Goal: Task Accomplishment & Management: Complete application form

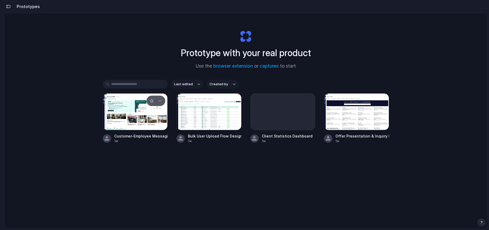
click at [139, 116] on div at bounding box center [135, 111] width 65 height 37
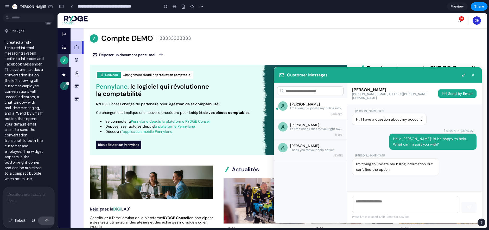
click at [33, 201] on div at bounding box center [29, 201] width 52 height 28
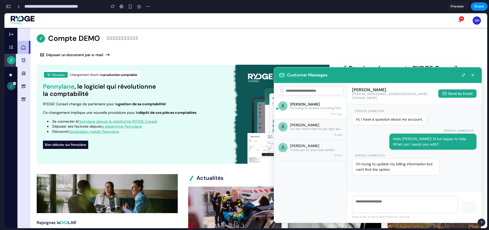
click at [24, 47] on icon at bounding box center [23, 47] width 4 height 4
click at [40, 39] on icon at bounding box center [41, 38] width 4 height 4
click at [13, 22] on img at bounding box center [23, 20] width 24 height 8
click at [17, 19] on img at bounding box center [23, 20] width 24 height 8
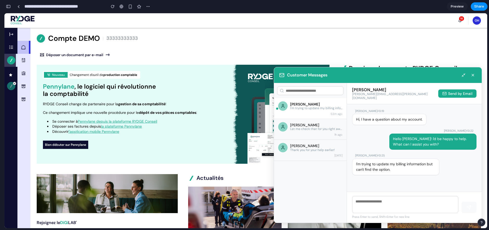
click at [17, 19] on img at bounding box center [23, 20] width 24 height 8
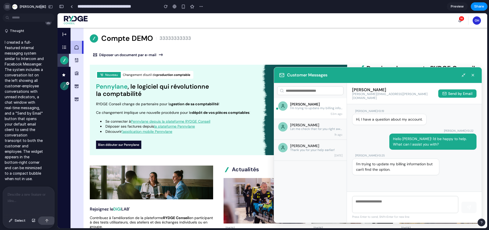
click at [8, 6] on div "button" at bounding box center [7, 6] width 5 height 5
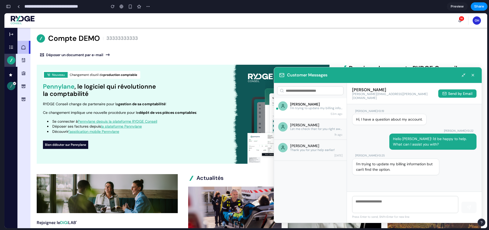
click at [11, 54] on li "Vue globale" at bounding box center [10, 47] width 13 height 13
click at [11, 36] on icon "button" at bounding box center [11, 34] width 4 height 4
click at [10, 21] on div "16 OH" at bounding box center [245, 20] width 483 height 15
click at [7, 4] on button "button" at bounding box center [8, 6] width 8 height 8
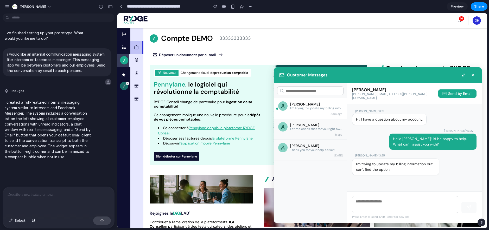
click at [474, 76] on icon "button" at bounding box center [473, 75] width 4 height 4
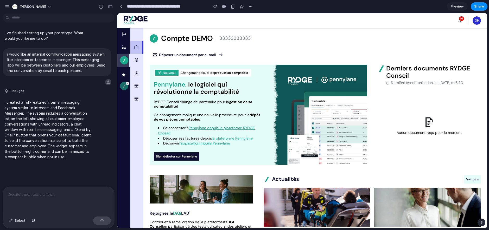
click at [57, 201] on div at bounding box center [58, 201] width 111 height 28
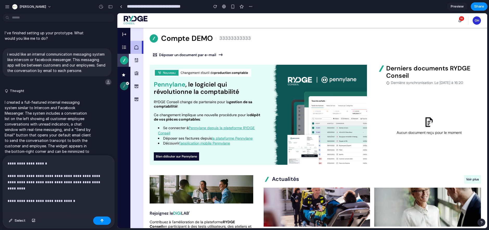
click at [65, 189] on p "**********" at bounding box center [58, 179] width 100 height 37
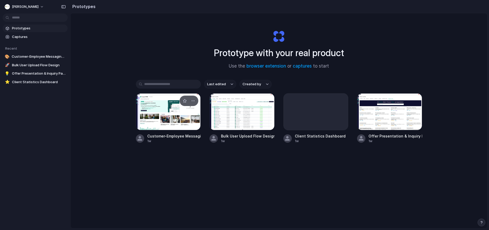
click at [183, 114] on div at bounding box center [168, 111] width 65 height 37
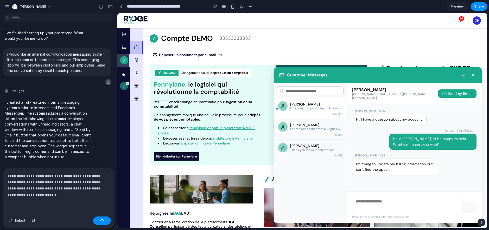
click at [50, 187] on p "**********" at bounding box center [58, 185] width 100 height 25
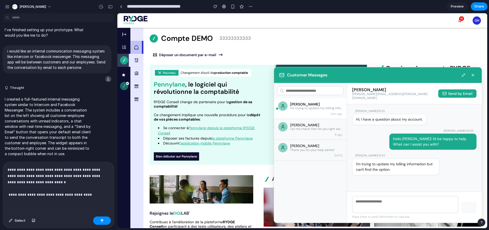
click at [21, 194] on p "**********" at bounding box center [58, 182] width 100 height 31
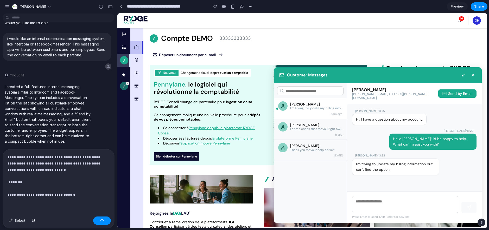
scroll to position [23, 0]
click at [106, 192] on p "**********" at bounding box center [58, 176] width 100 height 44
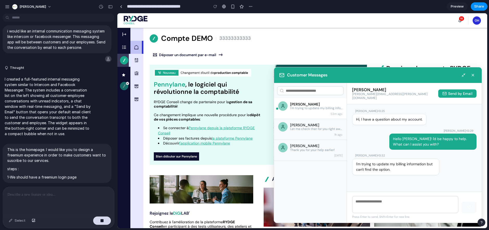
scroll to position [50, 0]
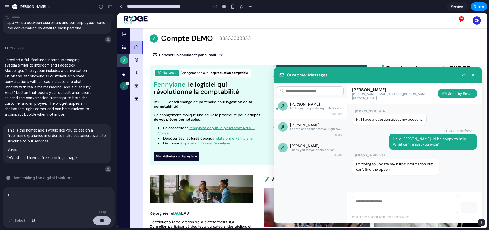
click at [103, 219] on div "button" at bounding box center [102, 221] width 4 height 4
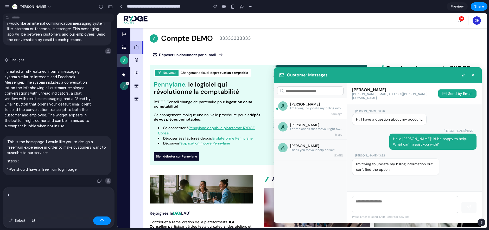
scroll to position [0, 0]
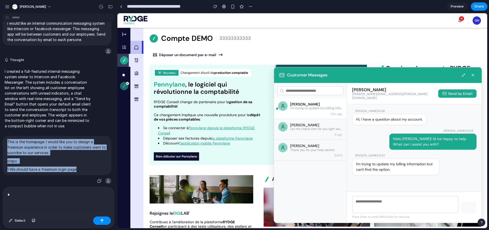
drag, startPoint x: 8, startPoint y: 141, endPoint x: 80, endPoint y: 167, distance: 77.2
click at [80, 167] on span "This is the homepage. I would like you to design a freemium experience in order…" at bounding box center [56, 155] width 99 height 33
copy span "This is the homepage. I would like you to design a freemium experience in order…"
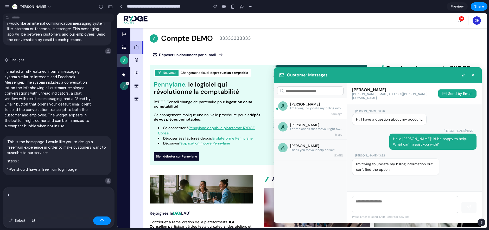
click at [31, 192] on p "*" at bounding box center [58, 195] width 100 height 6
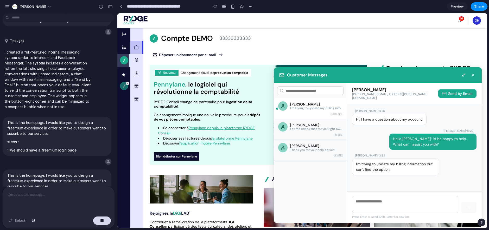
scroll to position [103, 0]
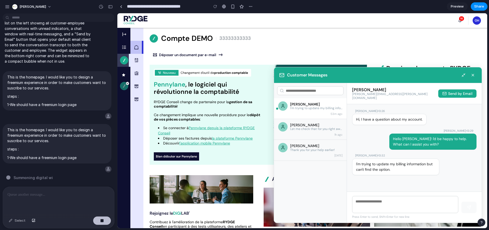
click at [97, 219] on button "button" at bounding box center [102, 221] width 18 height 8
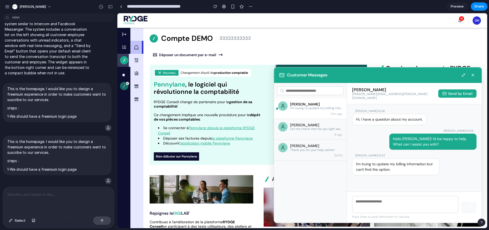
scroll to position [0, 0]
click at [68, 193] on p at bounding box center [58, 195] width 100 height 6
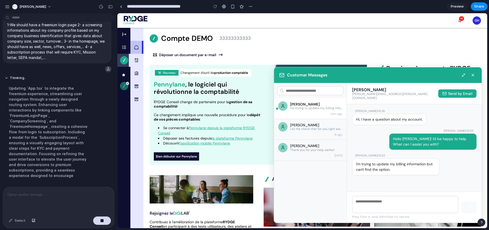
scroll to position [306, 0]
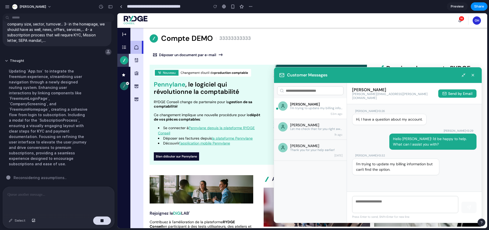
click at [480, 222] on div "button" at bounding box center [482, 223] width 4 height 4
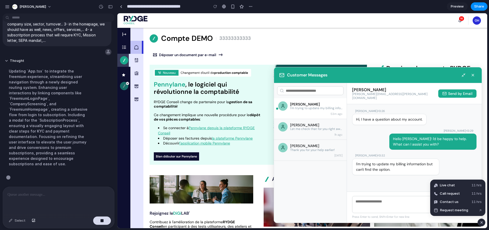
click at [480, 222] on div "button" at bounding box center [482, 223] width 4 height 6
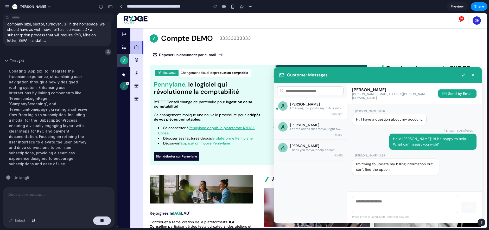
click at [480, 222] on div "button" at bounding box center [482, 223] width 4 height 4
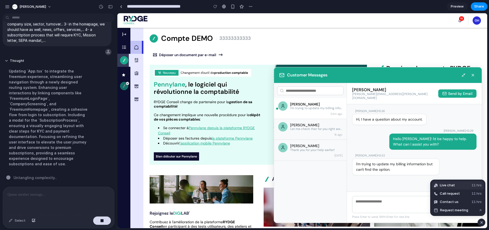
click at [440, 186] on div "Live chat" at bounding box center [444, 185] width 21 height 5
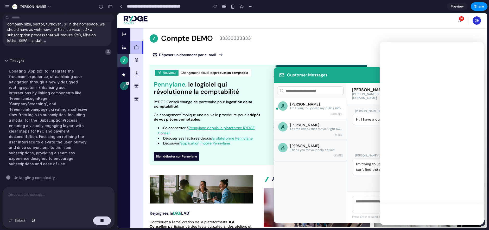
scroll to position [0, 0]
click at [389, 50] on icon "go back" at bounding box center [388, 49] width 4 height 4
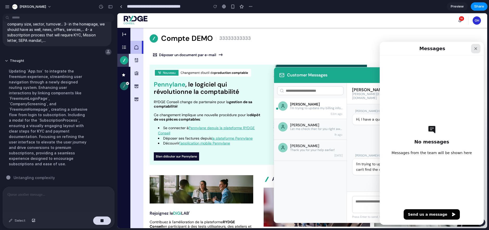
click at [478, 50] on div "Close" at bounding box center [475, 48] width 9 height 9
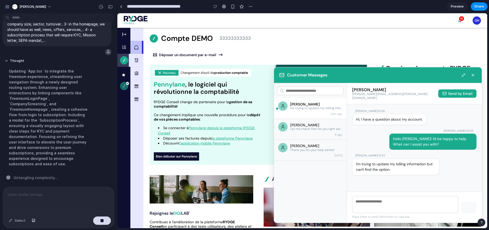
click at [480, 220] on button "button" at bounding box center [482, 223] width 8 height 8
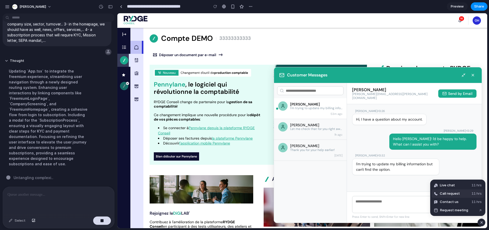
click at [461, 194] on button "Call request 11 hrs" at bounding box center [458, 194] width 52 height 8
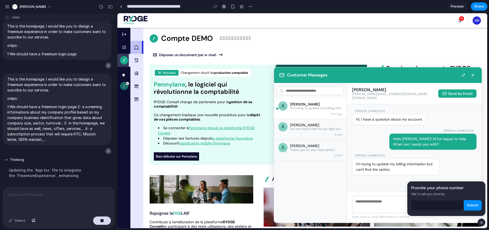
click at [482, 224] on div "button" at bounding box center [482, 223] width 4 height 6
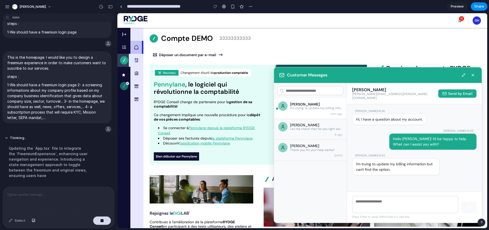
click at [482, 224] on div "button" at bounding box center [482, 223] width 4 height 4
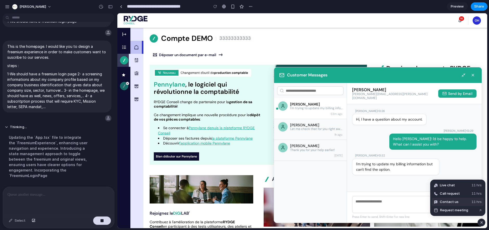
click at [473, 204] on span "11 hrs" at bounding box center [477, 202] width 10 height 5
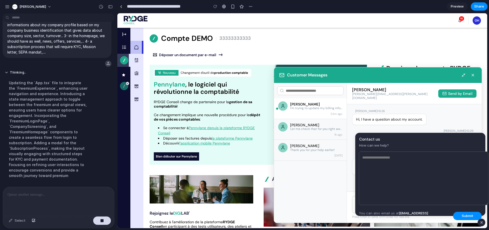
scroll to position [306, 0]
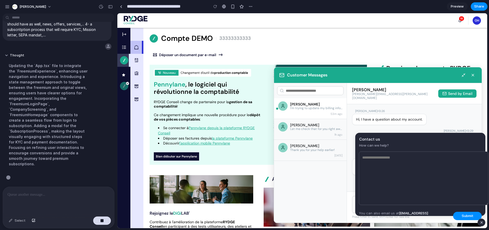
click at [482, 222] on div "button" at bounding box center [482, 223] width 4 height 6
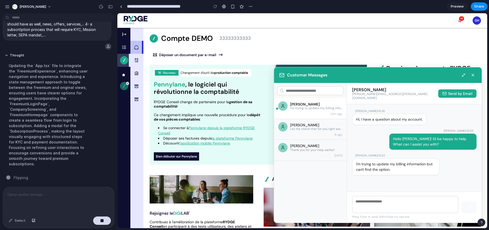
click at [482, 224] on div "button" at bounding box center [482, 223] width 4 height 4
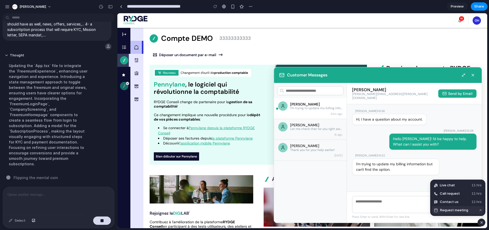
click at [457, 210] on span "Request meeting" at bounding box center [454, 210] width 28 height 5
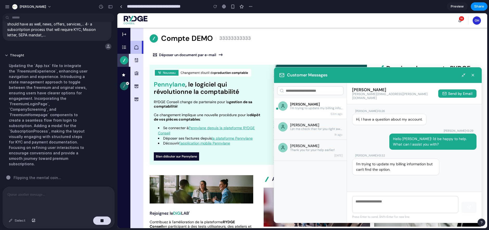
click at [472, 77] on icon "button" at bounding box center [473, 75] width 4 height 4
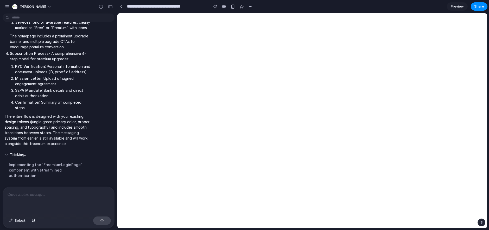
scroll to position [0, 0]
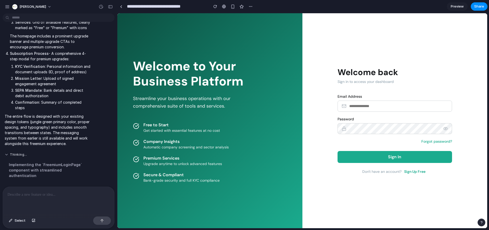
click at [56, 157] on button "Thinking ..." at bounding box center [48, 155] width 87 height 4
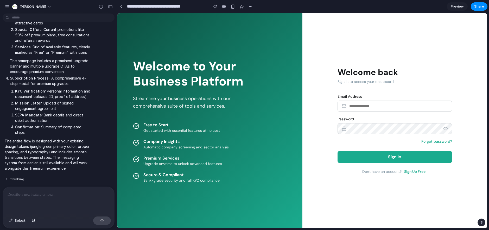
scroll to position [457, 0]
click at [56, 160] on p "The entire flow is designed with your existing design tokens (jungle green prim…" at bounding box center [48, 154] width 87 height 33
click at [18, 179] on button "Thinking" at bounding box center [48, 180] width 87 height 4
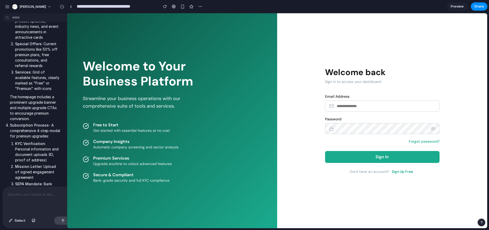
scroll to position [642, 0]
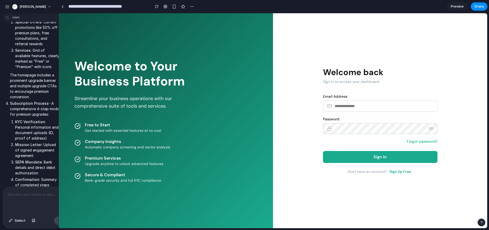
drag, startPoint x: 116, startPoint y: 80, endPoint x: 59, endPoint y: 77, distance: 57.8
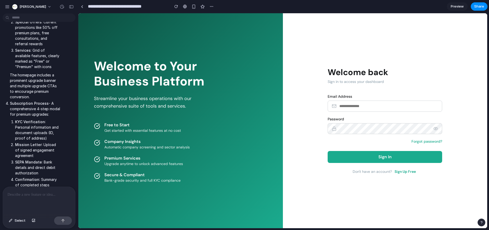
click at [438, 128] on icon "button" at bounding box center [436, 129] width 4 height 3
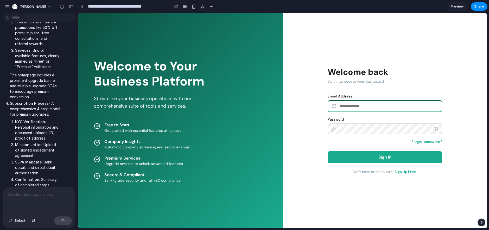
click at [398, 108] on input "email" at bounding box center [385, 105] width 115 height 11
type input "***"
click at [434, 129] on icon "button" at bounding box center [435, 129] width 5 height 5
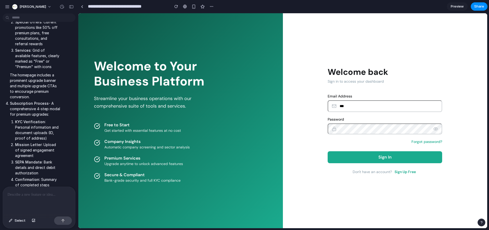
click at [429, 141] on link "Forgot password?" at bounding box center [427, 142] width 31 height 4
click at [405, 174] on button "Sign Up Free" at bounding box center [405, 172] width 24 height 5
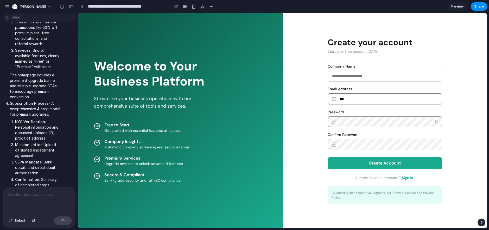
click at [405, 179] on button "Sign In" at bounding box center [407, 178] width 14 height 5
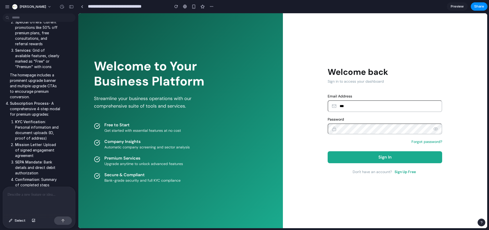
click at [353, 103] on input "***" at bounding box center [385, 105] width 115 height 11
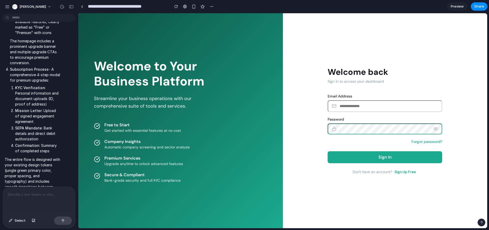
scroll to position [777, 0]
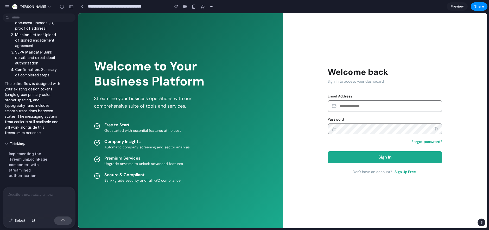
click at [78, 169] on div "Welcome to Your Business Platform Streamline your business operations with our …" at bounding box center [180, 120] width 205 height 215
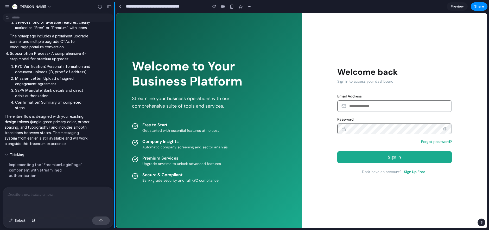
scroll to position [443, 0]
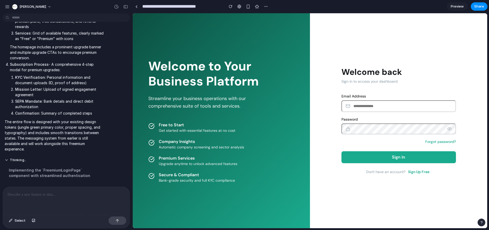
drag, startPoint x: 77, startPoint y: 168, endPoint x: 133, endPoint y: 170, distance: 55.7
click at [8, 158] on button "Thinking ..." at bounding box center [54, 160] width 99 height 4
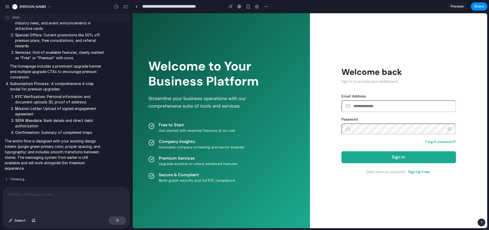
click at [13, 180] on button "Thinking .." at bounding box center [54, 180] width 99 height 4
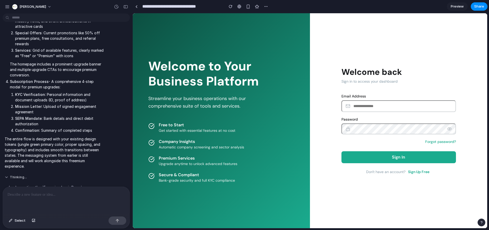
scroll to position [443, 0]
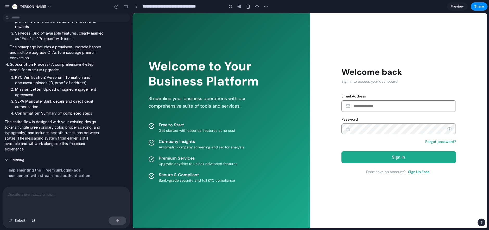
click at [33, 206] on div at bounding box center [66, 201] width 127 height 28
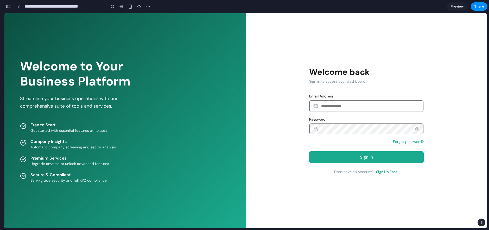
scroll to position [968, 0]
click at [21, 7] on link at bounding box center [19, 7] width 8 height 8
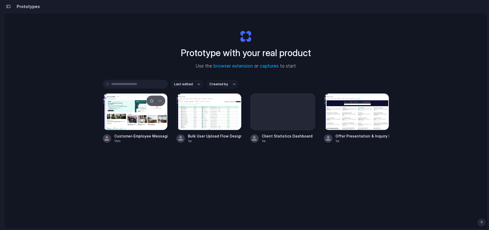
click at [129, 102] on div at bounding box center [135, 111] width 65 height 37
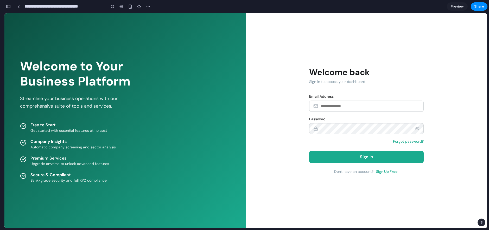
click at [10, 6] on div "button" at bounding box center [8, 7] width 5 height 4
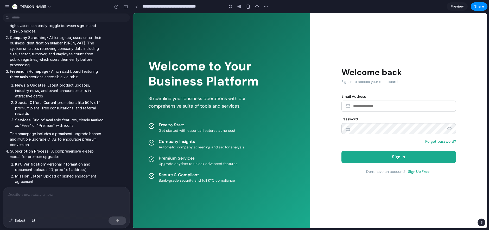
scroll to position [424, 0]
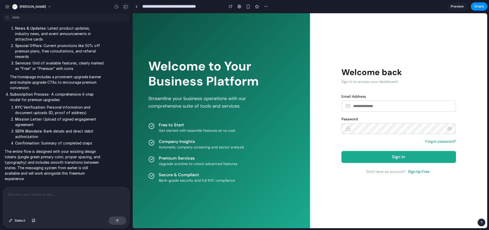
click at [124, 7] on div "button" at bounding box center [125, 7] width 5 height 4
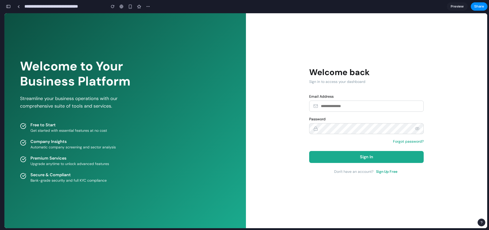
click at [360, 109] on input "email" at bounding box center [366, 106] width 115 height 11
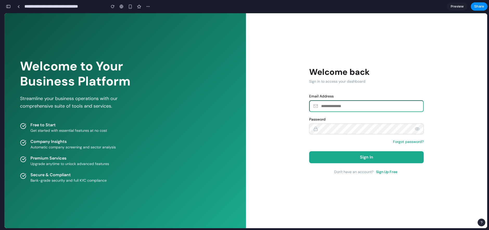
click at [347, 109] on input "email" at bounding box center [366, 105] width 115 height 11
type input "*"
type input "**********"
click at [419, 130] on icon "button" at bounding box center [417, 129] width 5 height 5
drag, startPoint x: 383, startPoint y: 171, endPoint x: 297, endPoint y: 162, distance: 85.9
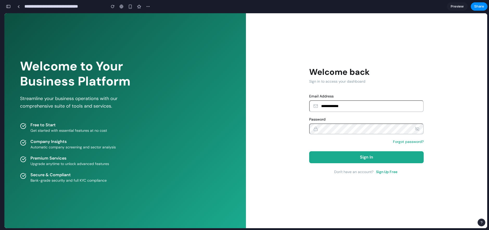
click at [287, 162] on div "**********" at bounding box center [367, 120] width 242 height 215
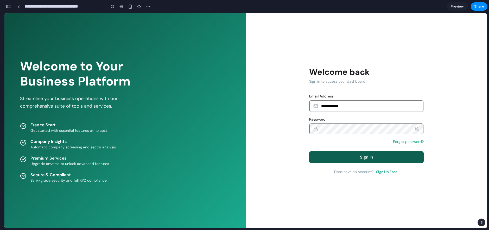
click at [346, 159] on button "Sign In" at bounding box center [366, 158] width 115 height 12
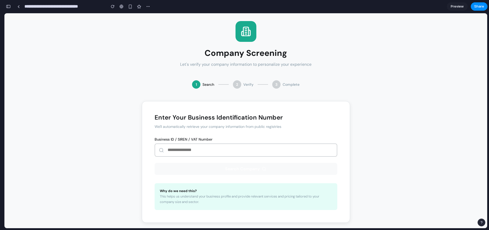
scroll to position [0, 0]
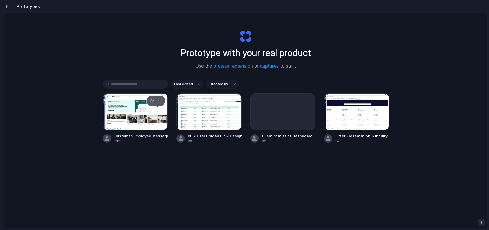
click at [140, 112] on div at bounding box center [135, 111] width 65 height 37
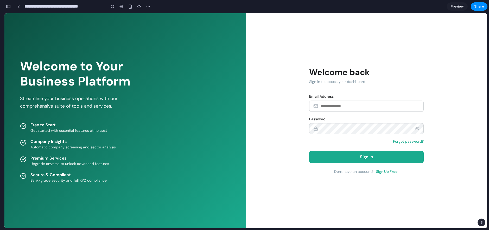
click at [386, 172] on button "Sign Up Free" at bounding box center [387, 171] width 24 height 5
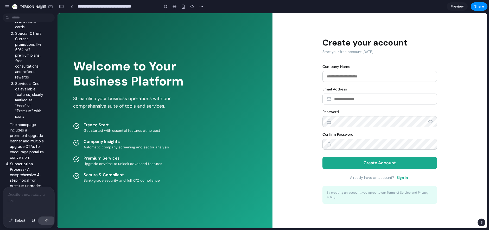
scroll to position [778, 0]
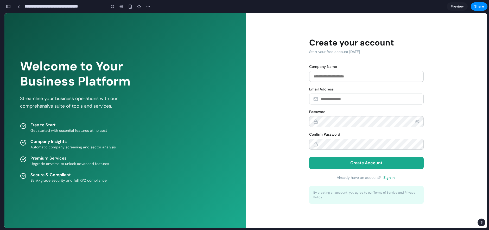
click at [10, 7] on div "button" at bounding box center [8, 7] width 5 height 4
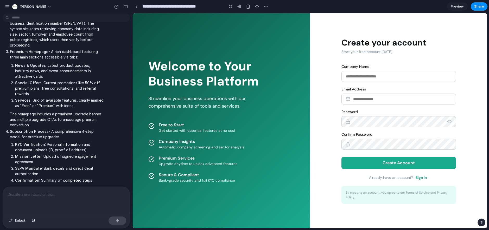
scroll to position [202, 0]
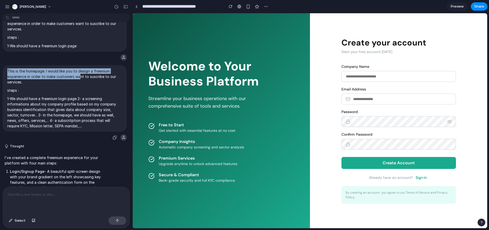
drag, startPoint x: 8, startPoint y: 70, endPoint x: 81, endPoint y: 79, distance: 73.7
click at [81, 79] on p "This is the homepage. I would like you to design a freemium experience in order…" at bounding box center [64, 76] width 115 height 16
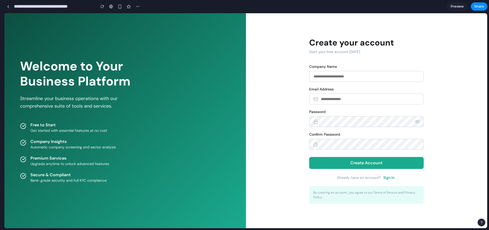
drag, startPoint x: 131, startPoint y: 85, endPoint x: 0, endPoint y: 81, distance: 130.7
click at [0, 108] on html "ouassim-hayani I've finished setting up your prototype. What would you like me …" at bounding box center [244, 115] width 489 height 230
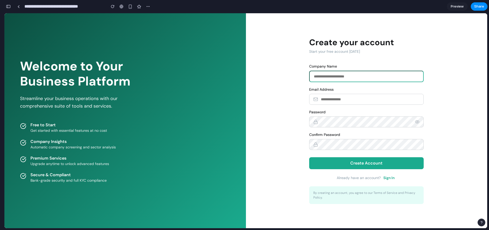
click at [338, 75] on input "text" at bounding box center [366, 76] width 115 height 11
type input "*********"
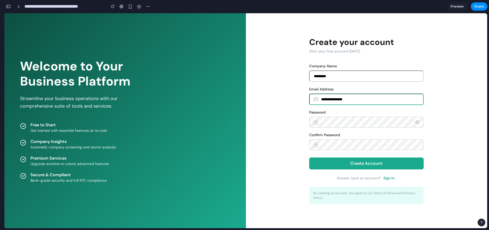
type input "**********"
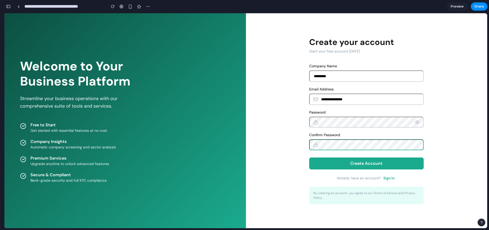
click at [420, 120] on icon "button" at bounding box center [417, 122] width 5 height 5
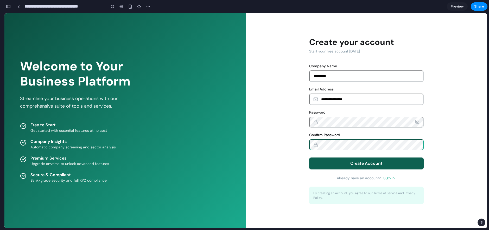
click at [364, 162] on button "Create Account" at bounding box center [366, 164] width 115 height 12
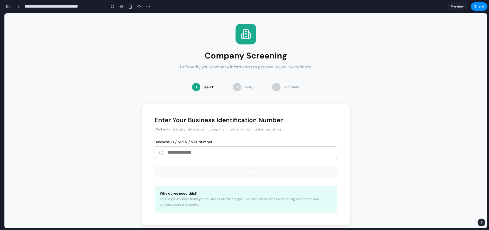
scroll to position [8, 0]
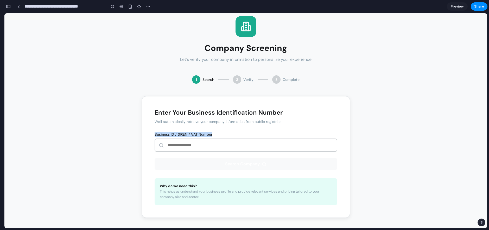
drag, startPoint x: 153, startPoint y: 135, endPoint x: 211, endPoint y: 135, distance: 57.8
click at [211, 135] on label "Business ID / SIREN / VAT Number" at bounding box center [246, 135] width 183 height 4
click at [207, 154] on div "Enter Your Business Identification Number We'll automatically retrieve your com…" at bounding box center [246, 157] width 183 height 96
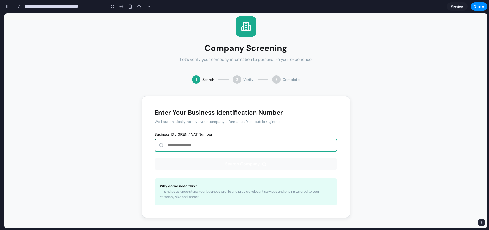
click at [206, 146] on input "text" at bounding box center [246, 145] width 183 height 13
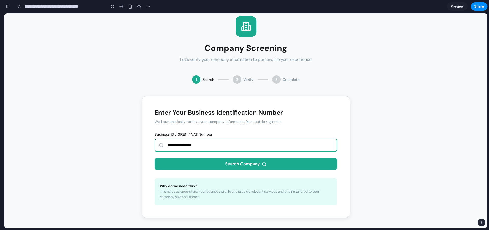
type input "**********"
